Goal: Entertainment & Leisure: Consume media (video, audio)

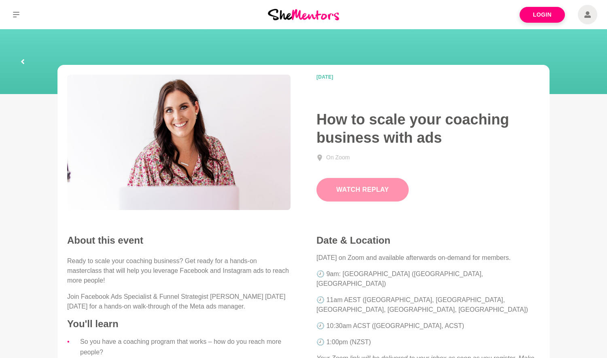
click at [394, 195] on button "Watch Replay" at bounding box center [363, 189] width 92 height 23
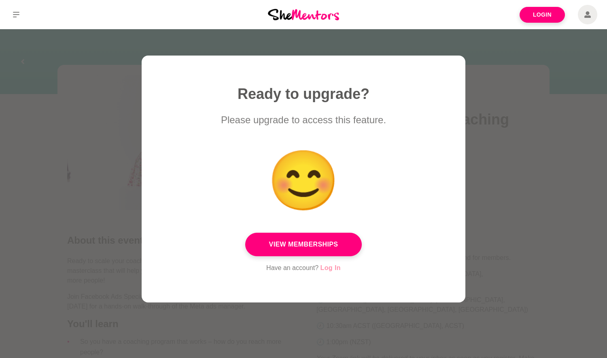
click at [332, 271] on link "Log In" at bounding box center [331, 267] width 20 height 11
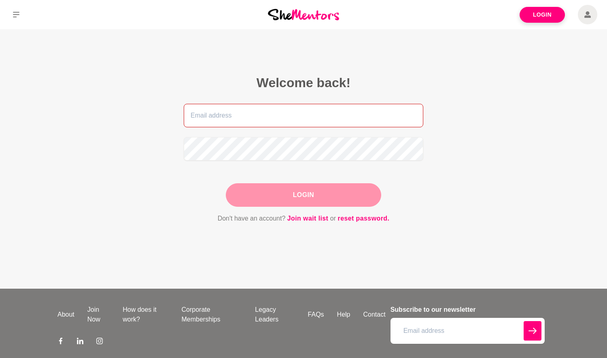
type input "christinepietersz@outlook.com"
click at [316, 199] on button "Login" at bounding box center [303, 194] width 155 height 23
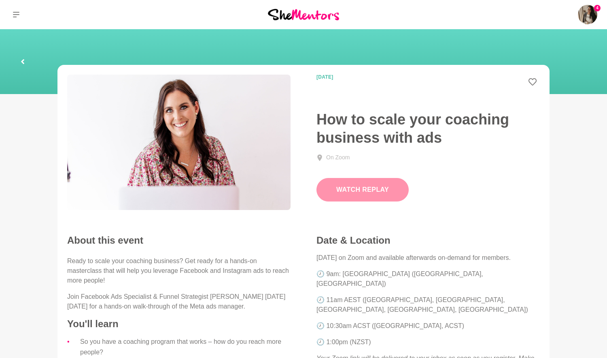
click at [375, 196] on button "Watch Replay" at bounding box center [363, 189] width 92 height 23
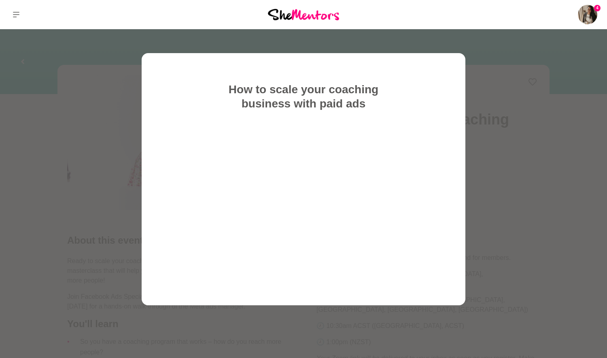
click at [447, 215] on div "How to scale your coaching business with paid ads" at bounding box center [304, 179] width 324 height 252
click at [348, 287] on div "How to scale your coaching business with paid ads" at bounding box center [304, 179] width 324 height 252
